Goal: Task Accomplishment & Management: Use online tool/utility

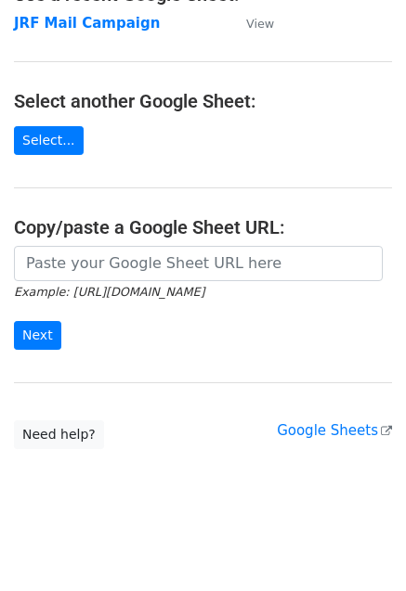
scroll to position [148, 0]
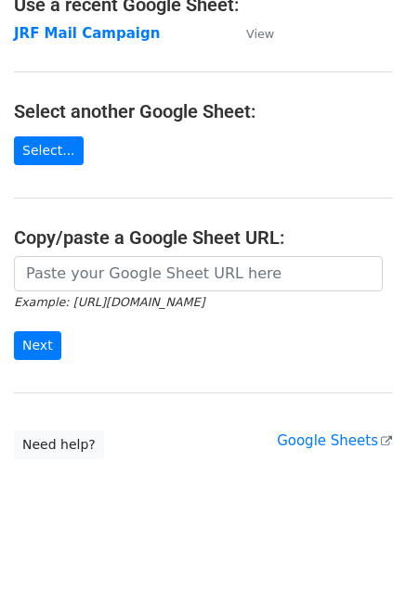
scroll to position [148, 0]
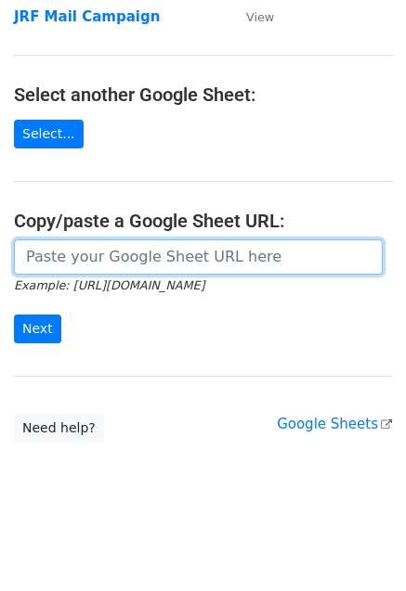
click at [87, 262] on input "url" at bounding box center [198, 256] width 368 height 35
paste input "[URL][DOMAIN_NAME]"
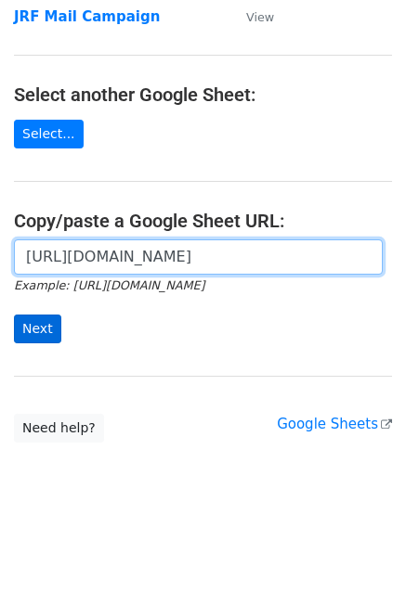
type input "[URL][DOMAIN_NAME]"
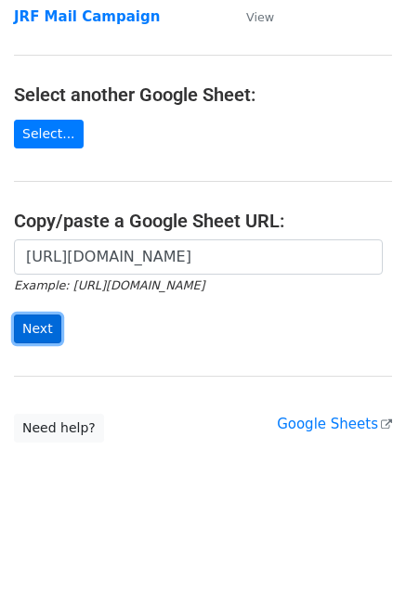
click at [36, 329] on input "Next" at bounding box center [37, 329] width 47 height 29
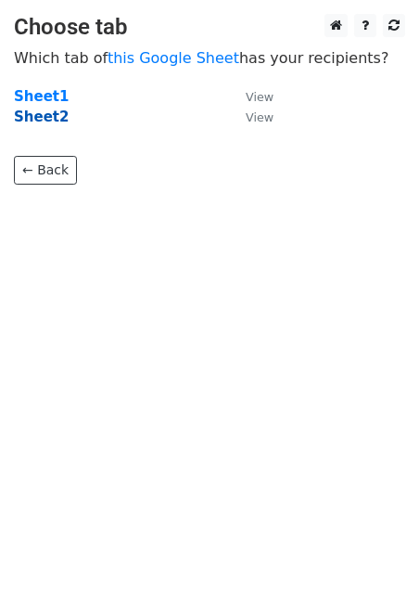
click at [39, 112] on strong "Sheet2" at bounding box center [41, 117] width 55 height 17
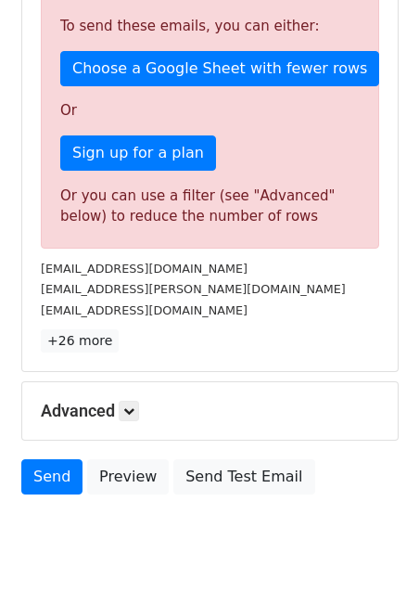
scroll to position [605, 0]
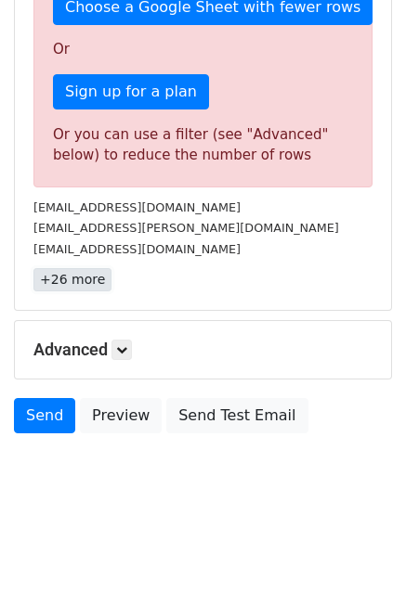
click at [77, 286] on link "+26 more" at bounding box center [72, 279] width 78 height 23
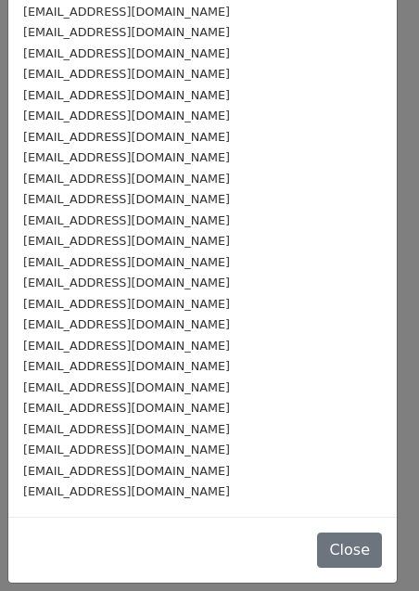
scroll to position [0, 0]
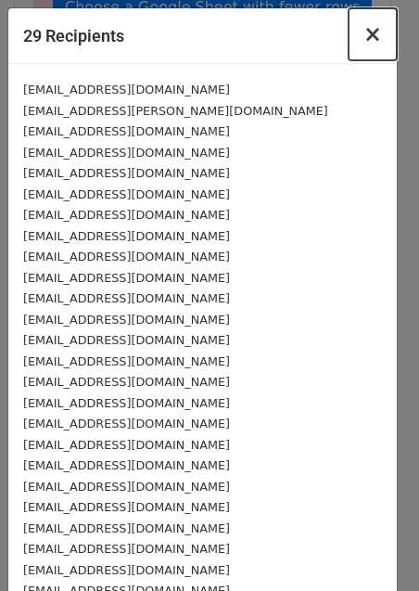
click at [364, 30] on span "×" at bounding box center [373, 34] width 19 height 26
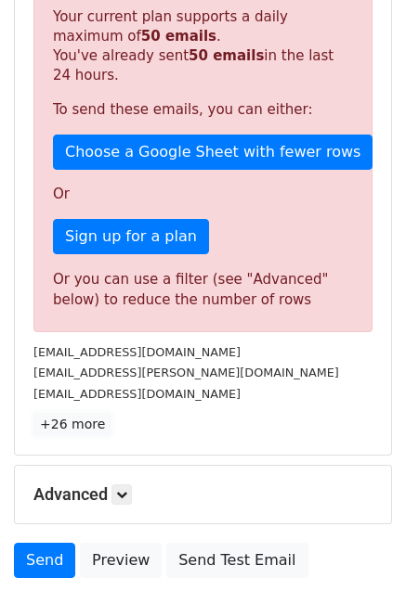
scroll to position [214, 0]
